Goal: Task Accomplishment & Management: Manage account settings

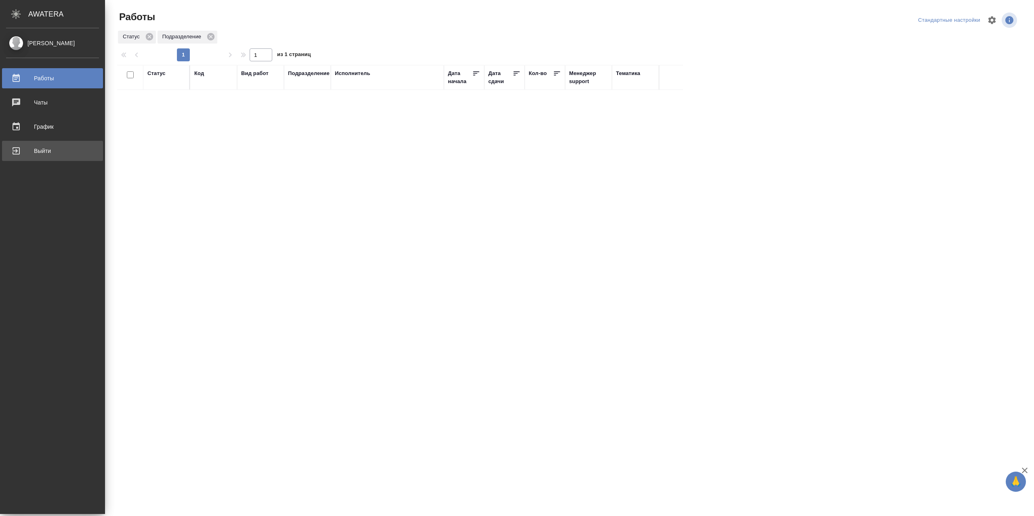
click at [31, 157] on link "Выйти" at bounding box center [52, 151] width 101 height 20
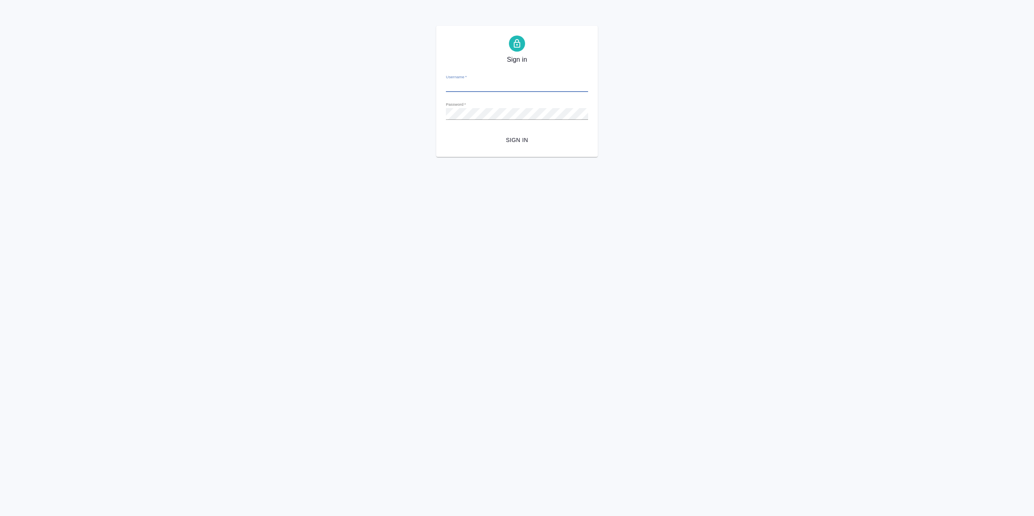
type input "r.sarkhatov@awatera.com"
click at [534, 145] on span "Sign in" at bounding box center [516, 140] width 129 height 10
